Goal: Information Seeking & Learning: Learn about a topic

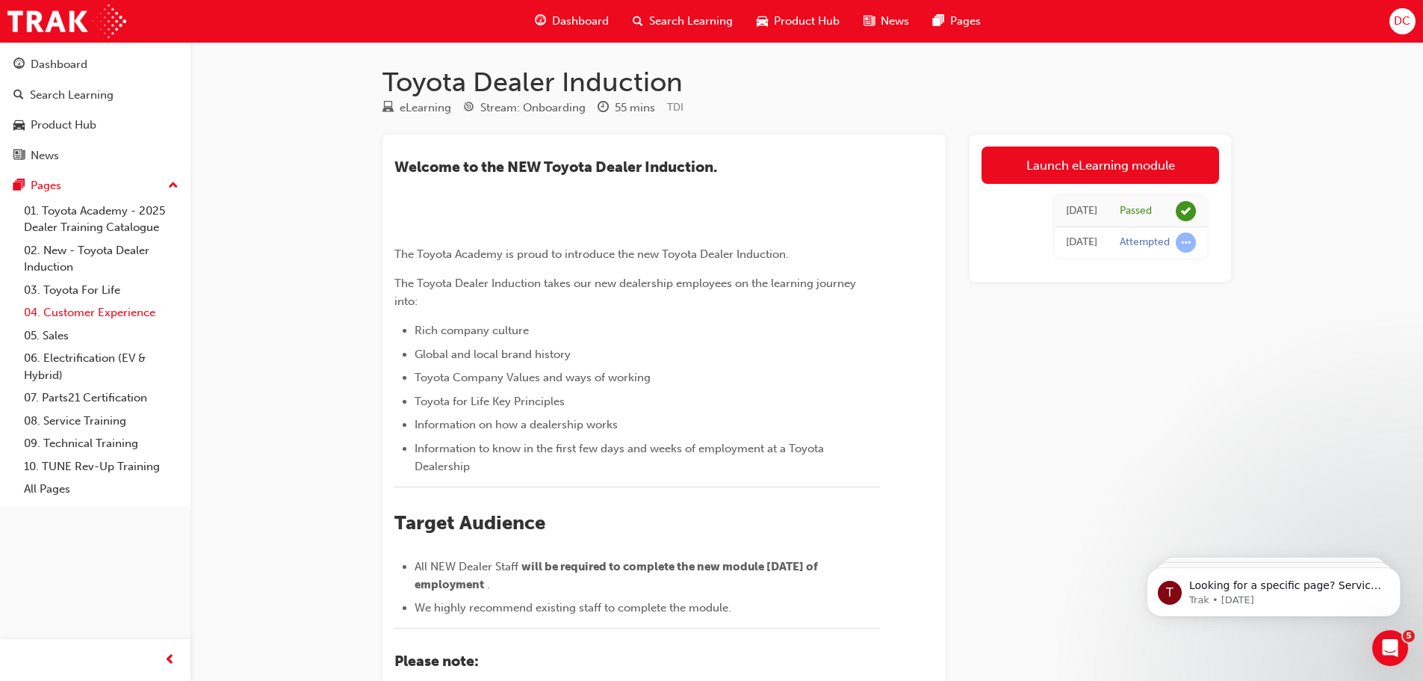
click at [77, 310] on link "04. Customer Experience" at bounding box center [101, 312] width 167 height 23
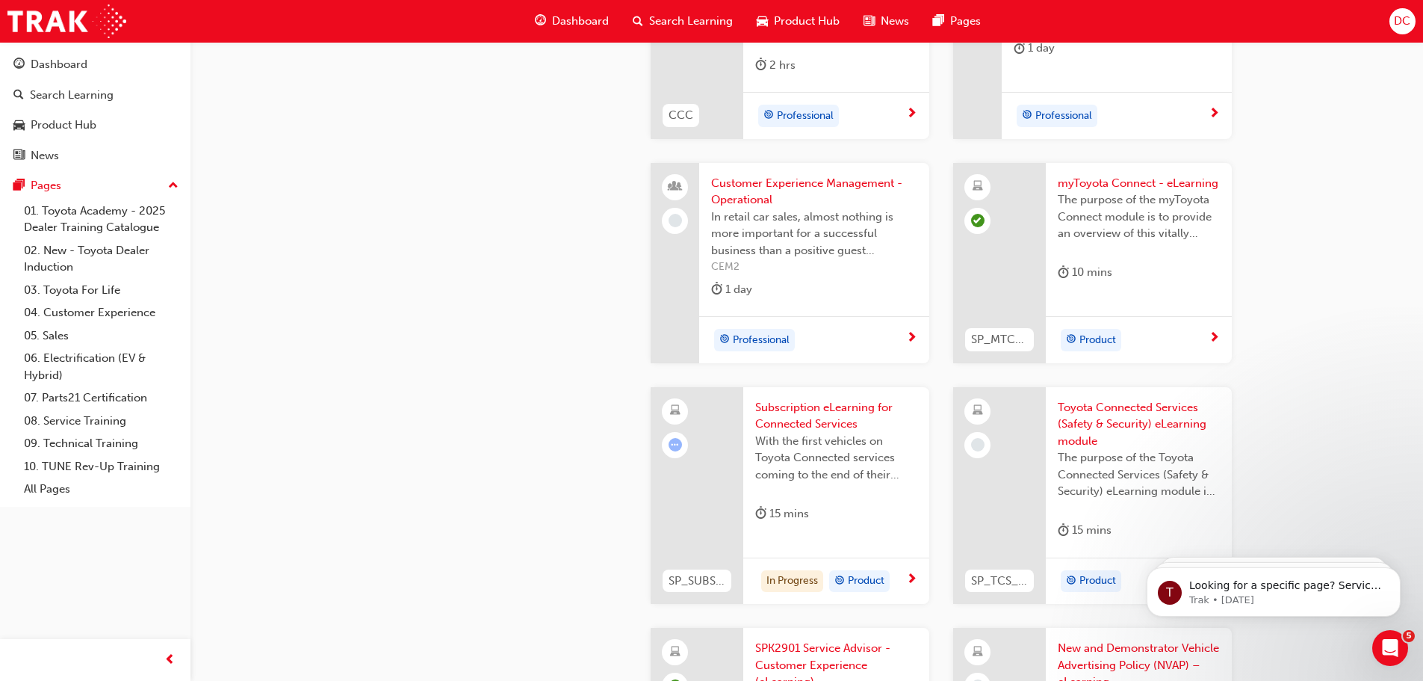
scroll to position [2242, 0]
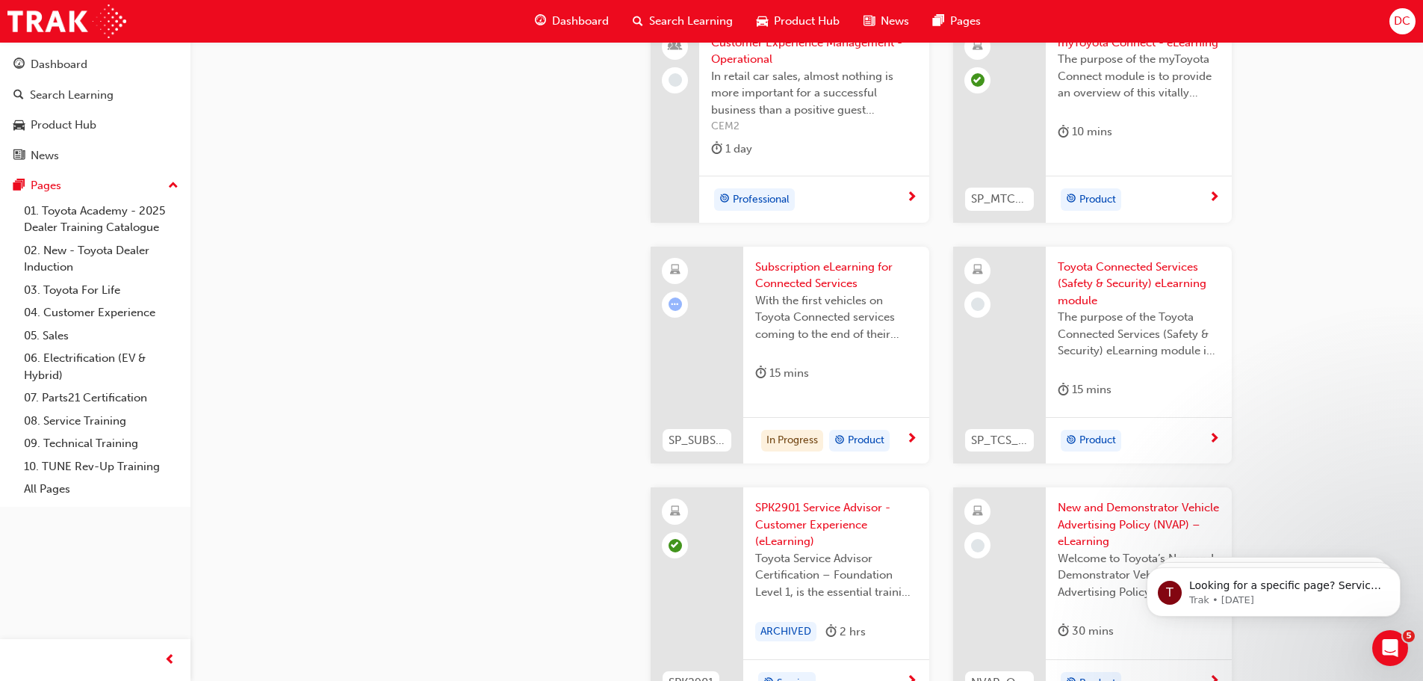
click at [678, 306] on span "learningRecordVerb_ATTEMPT-icon" at bounding box center [675, 303] width 13 height 13
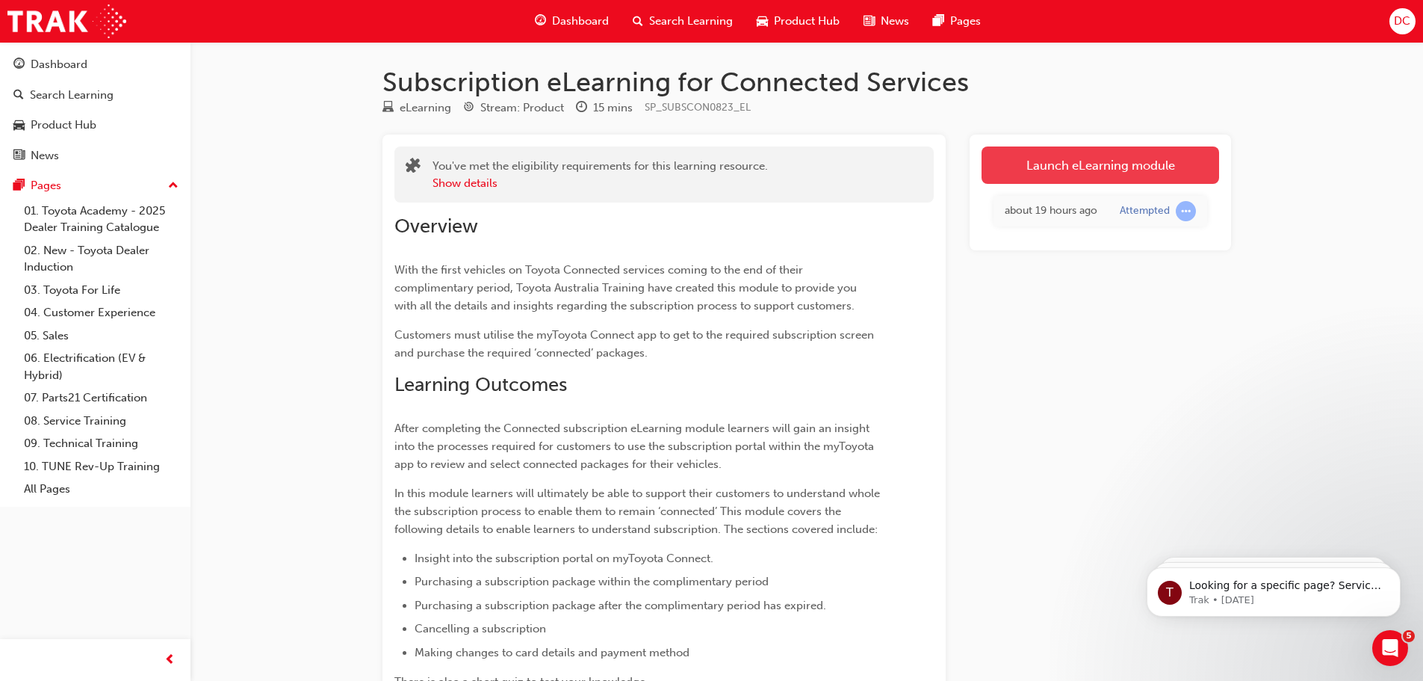
click at [1074, 167] on link "Launch eLearning module" at bounding box center [1101, 164] width 238 height 37
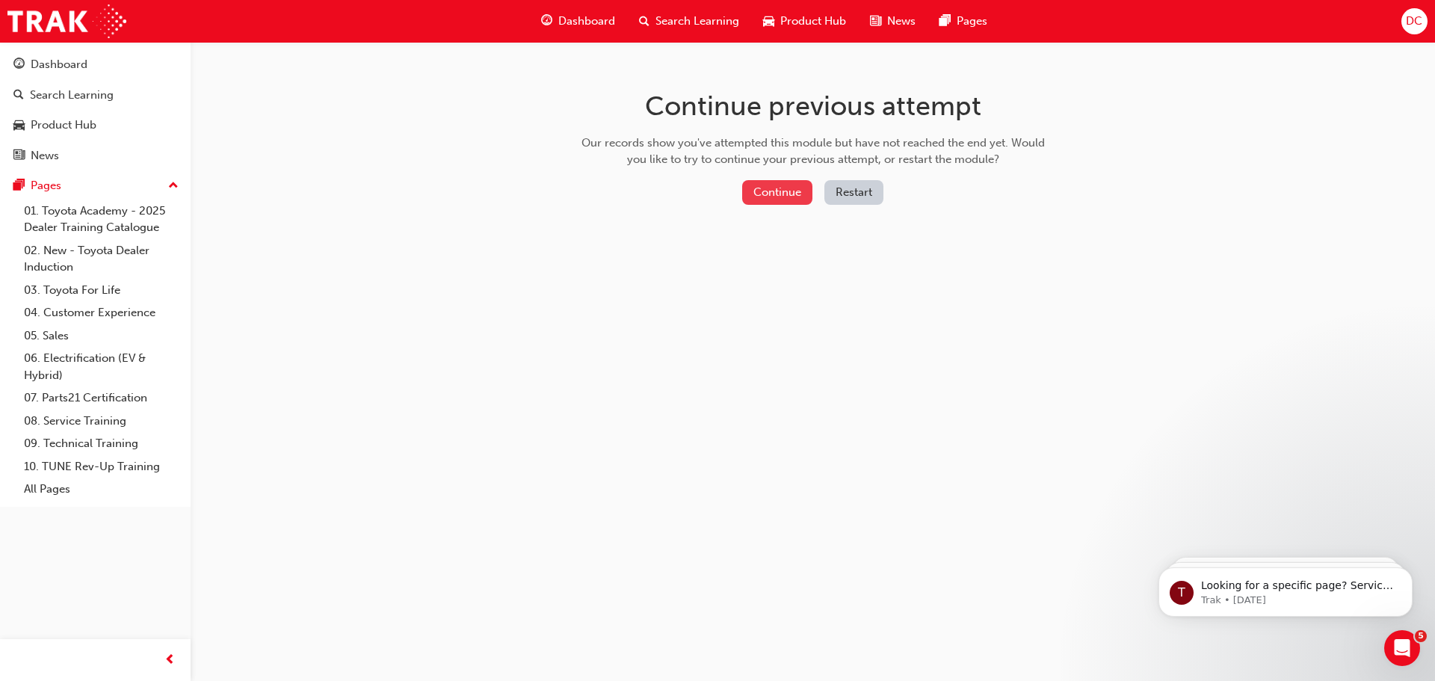
click at [766, 189] on button "Continue" at bounding box center [777, 192] width 70 height 25
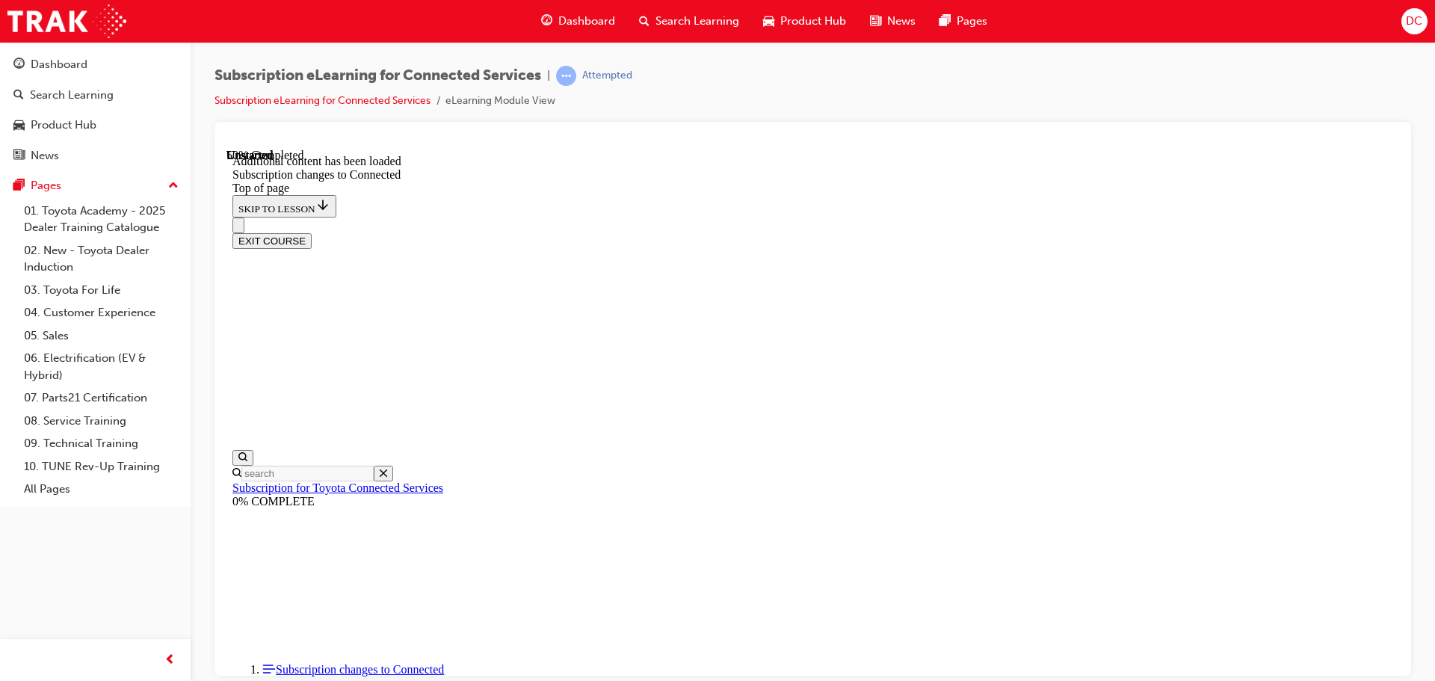
scroll to position [495, 0]
